Goal: Find contact information: Find contact information

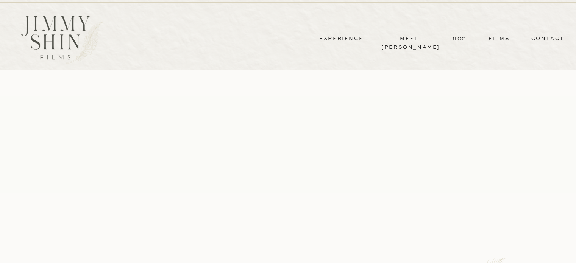
click at [533, 39] on p "contact" at bounding box center [547, 38] width 55 height 9
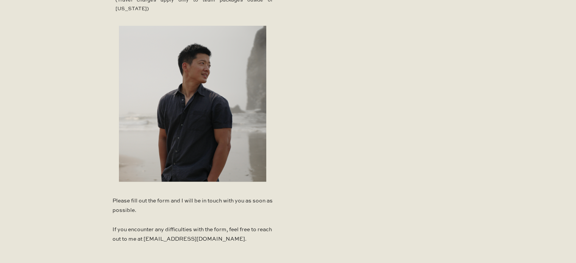
scroll to position [454, 0]
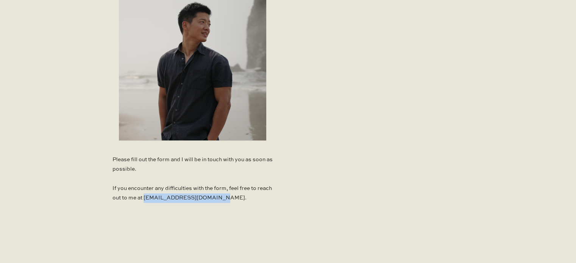
drag, startPoint x: 159, startPoint y: 196, endPoint x: 229, endPoint y: 198, distance: 70.1
click at [229, 198] on p "Please fill out the form and I will be in touch with you as soon as possible. I…" at bounding box center [192, 180] width 160 height 51
copy p "jimmyshinfilms@gmail.com"
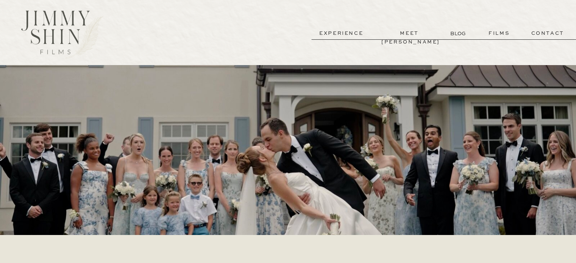
scroll to position [0, 0]
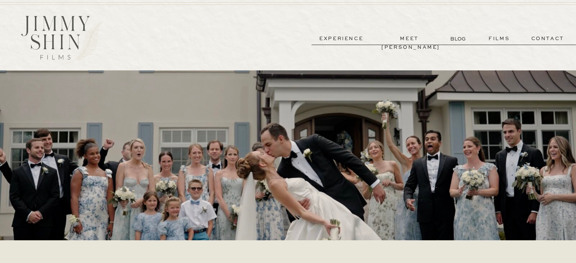
click at [419, 40] on p "meet [PERSON_NAME]" at bounding box center [409, 38] width 56 height 9
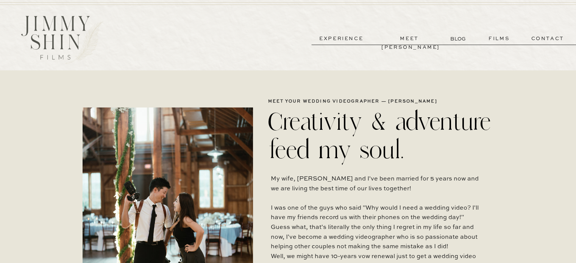
click at [344, 37] on p "experience" at bounding box center [341, 38] width 56 height 9
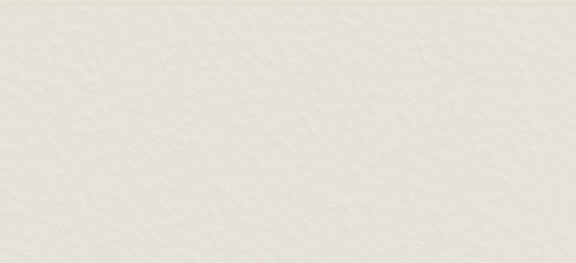
scroll to position [3035, 0]
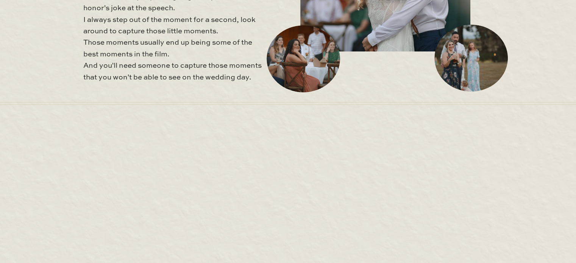
drag, startPoint x: 42, startPoint y: 28, endPoint x: 47, endPoint y: 20, distance: 9.9
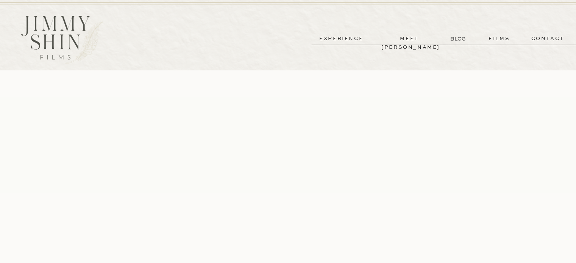
click at [541, 42] on p "contact" at bounding box center [547, 38] width 55 height 9
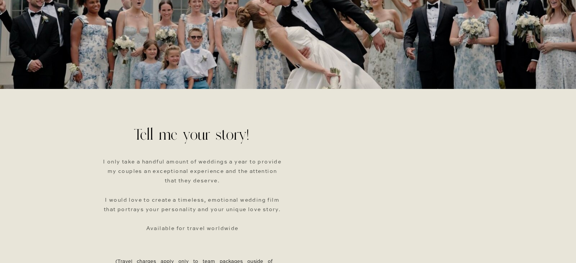
scroll to position [303, 0]
